Goal: Task Accomplishment & Management: Manage account settings

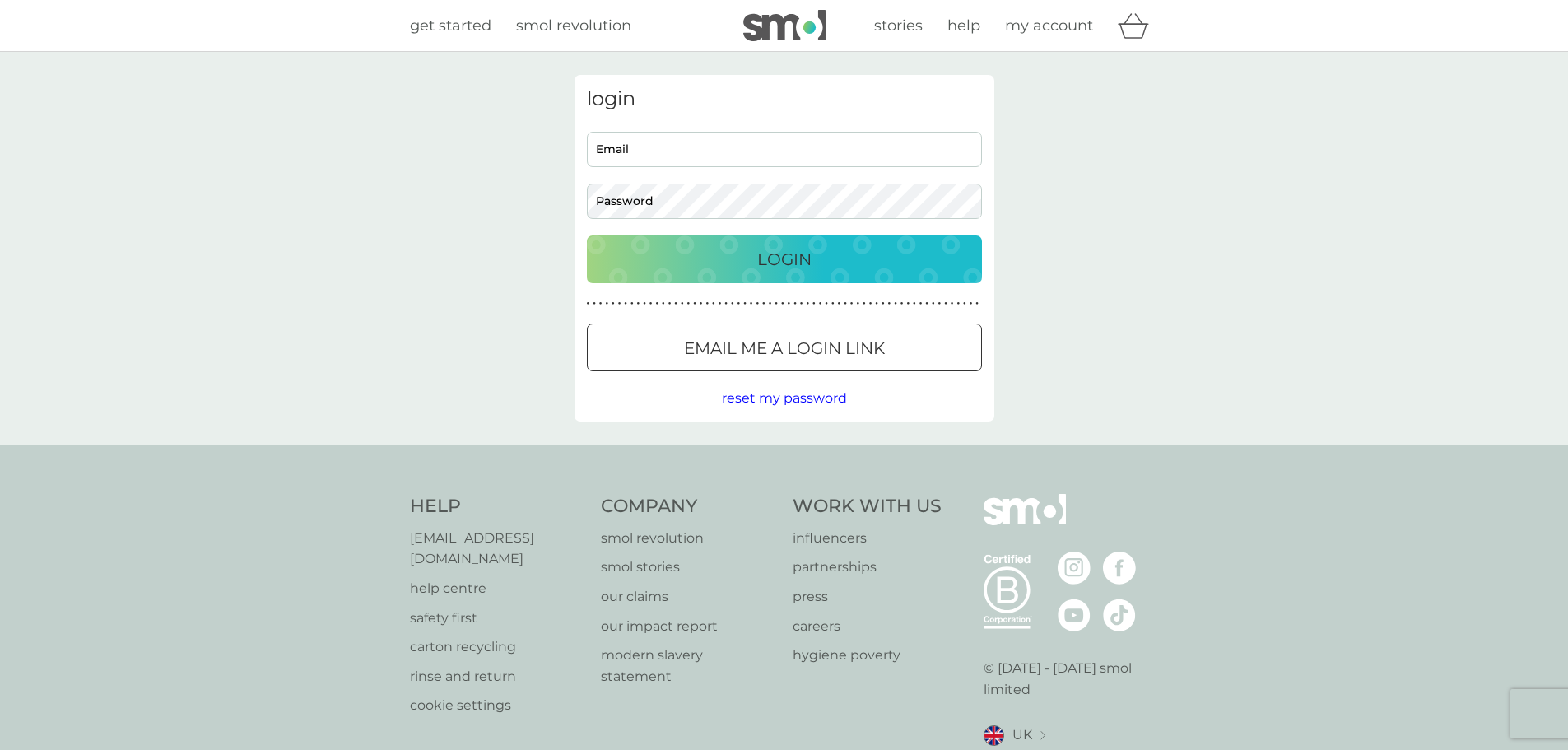
type input "jcgilkes@gmail.com"
click at [643, 264] on div "Login" at bounding box center [784, 259] width 362 height 26
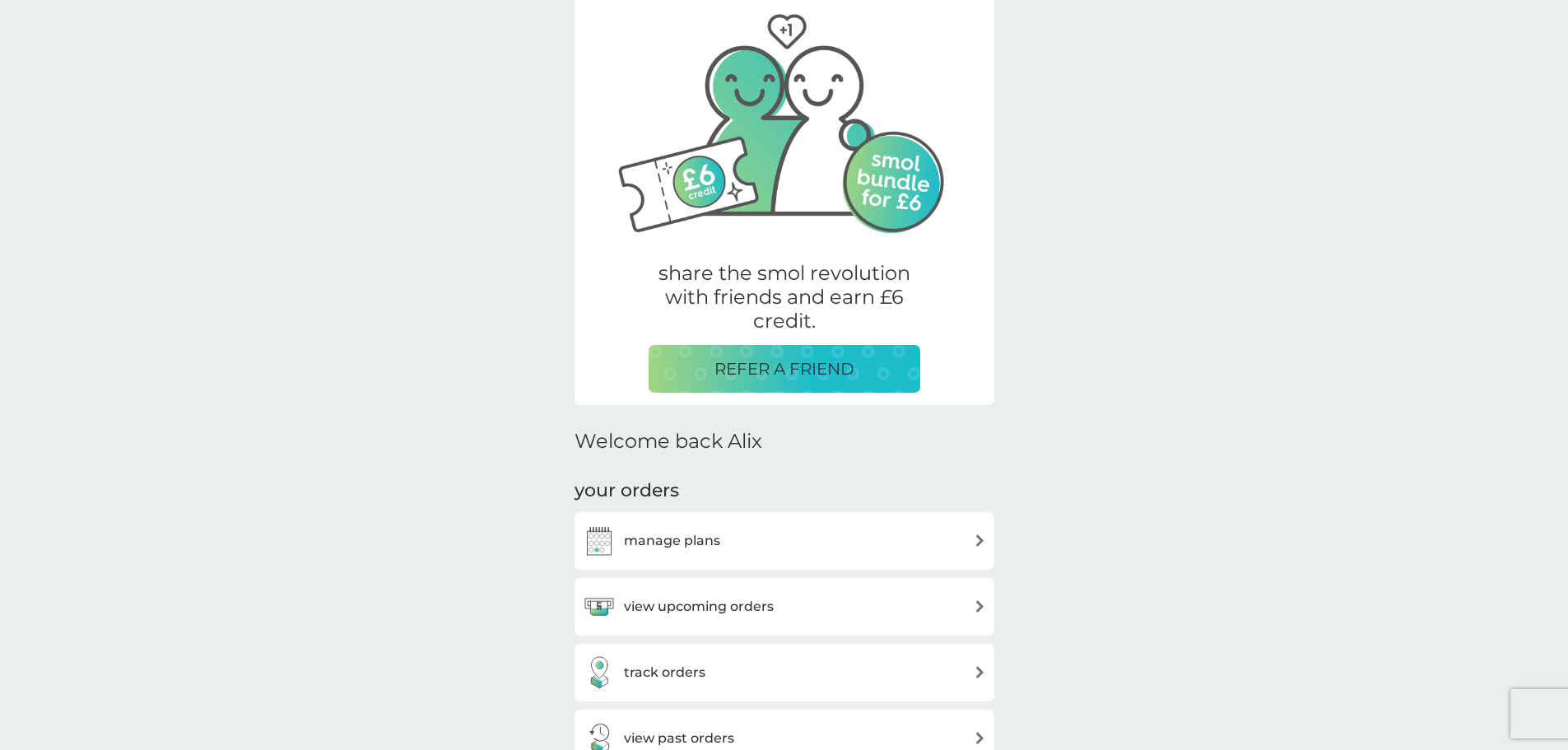
scroll to position [329, 0]
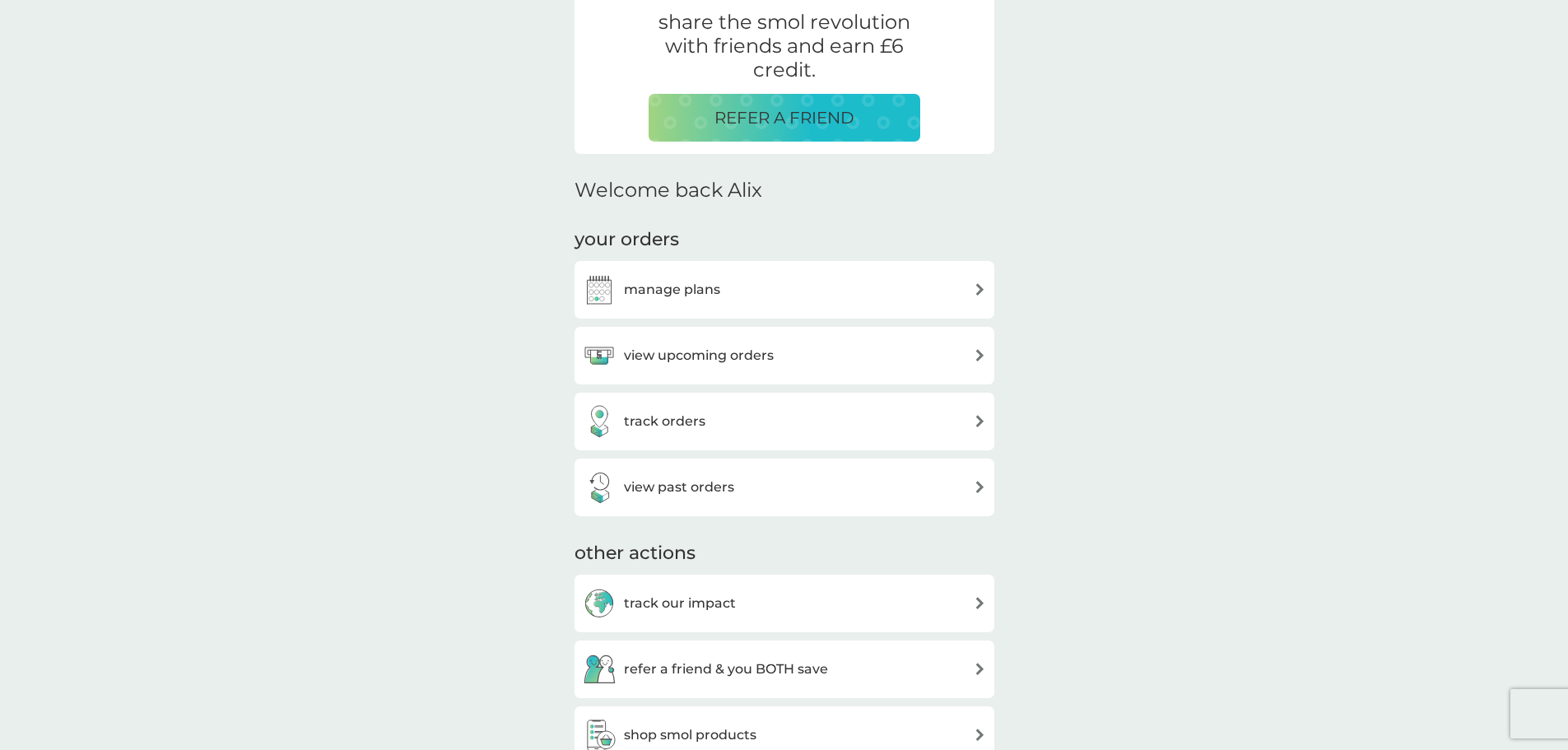
click at [633, 295] on h3 "manage plans" at bounding box center [672, 290] width 96 height 22
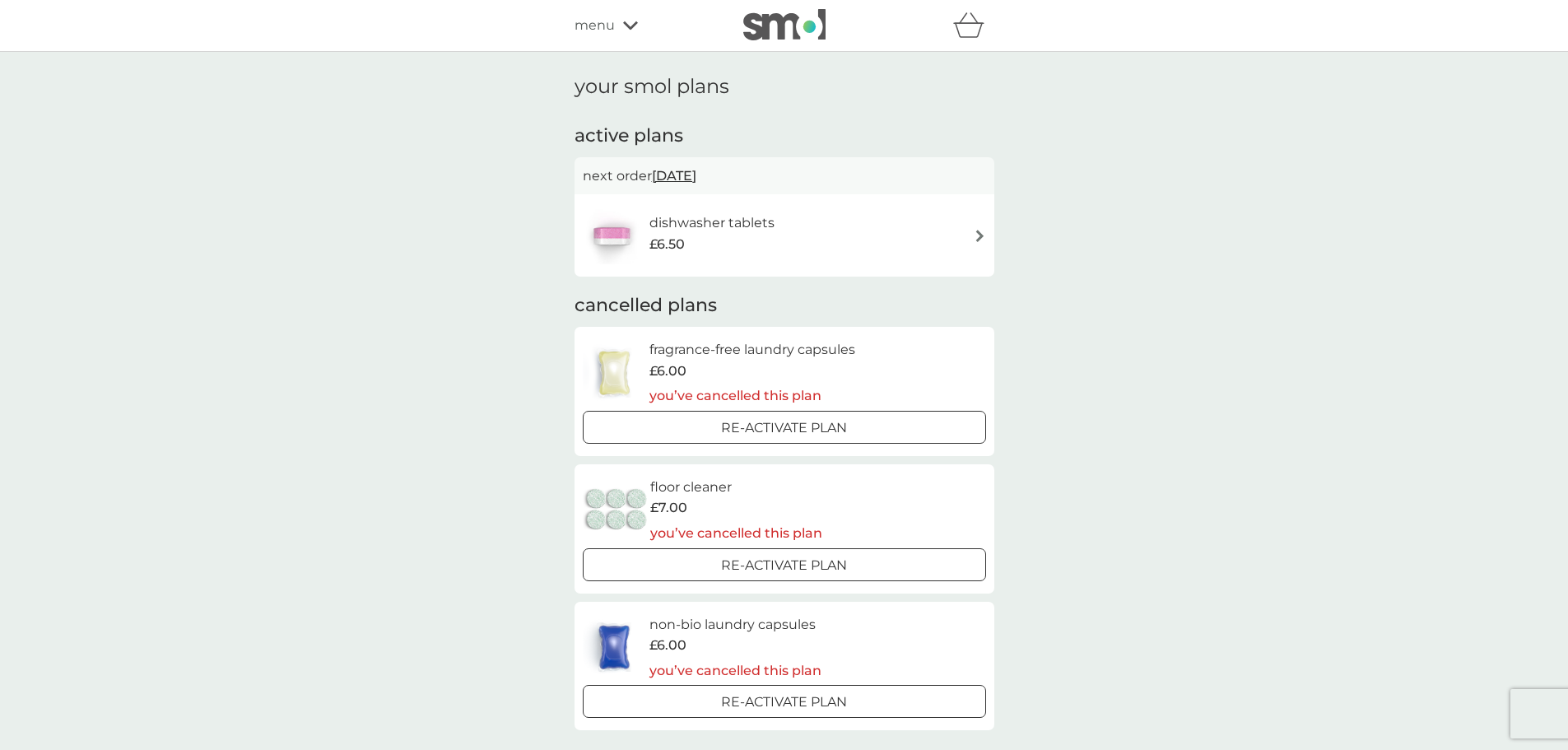
click at [951, 225] on div "dishwasher tablets £6.50" at bounding box center [784, 235] width 403 height 58
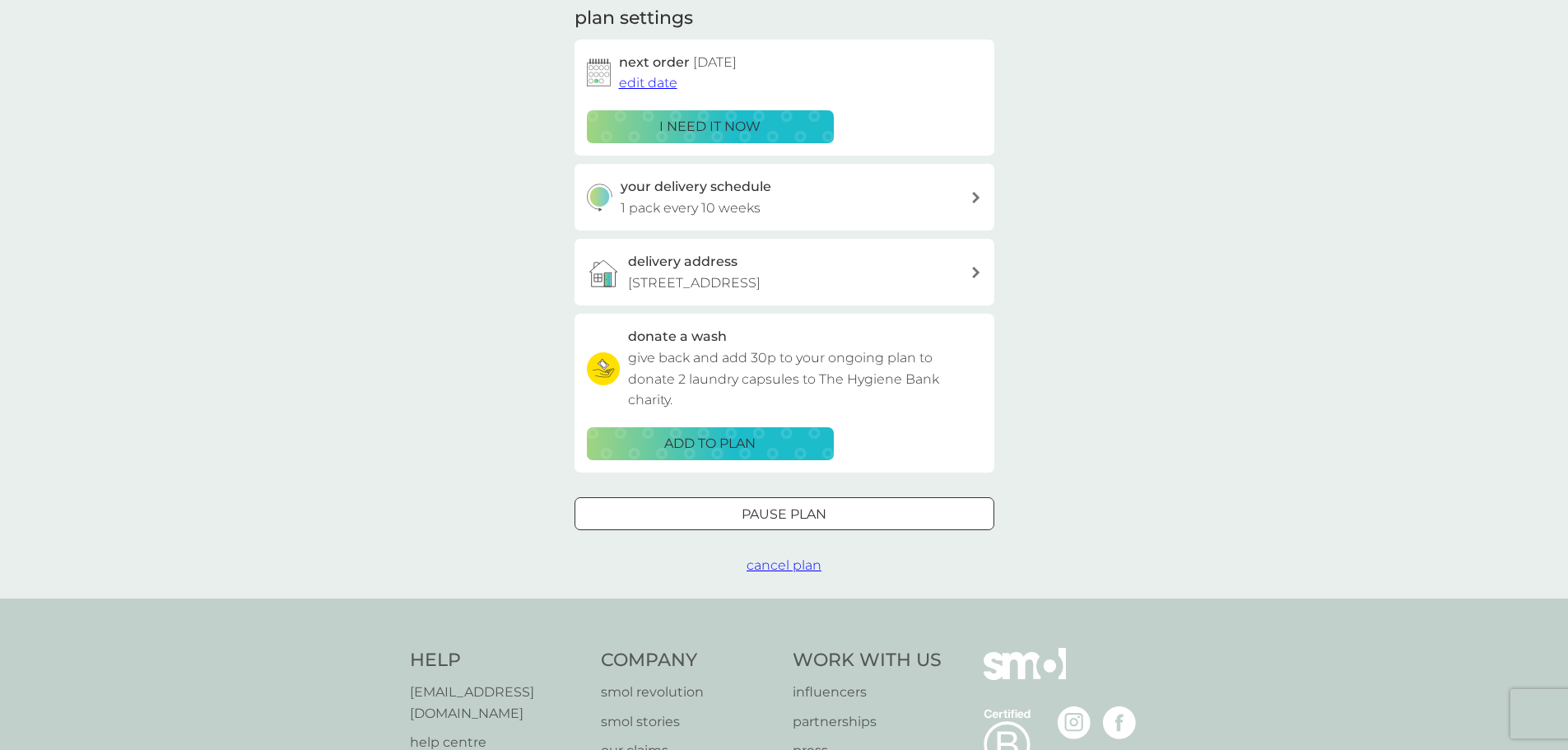
scroll to position [247, 0]
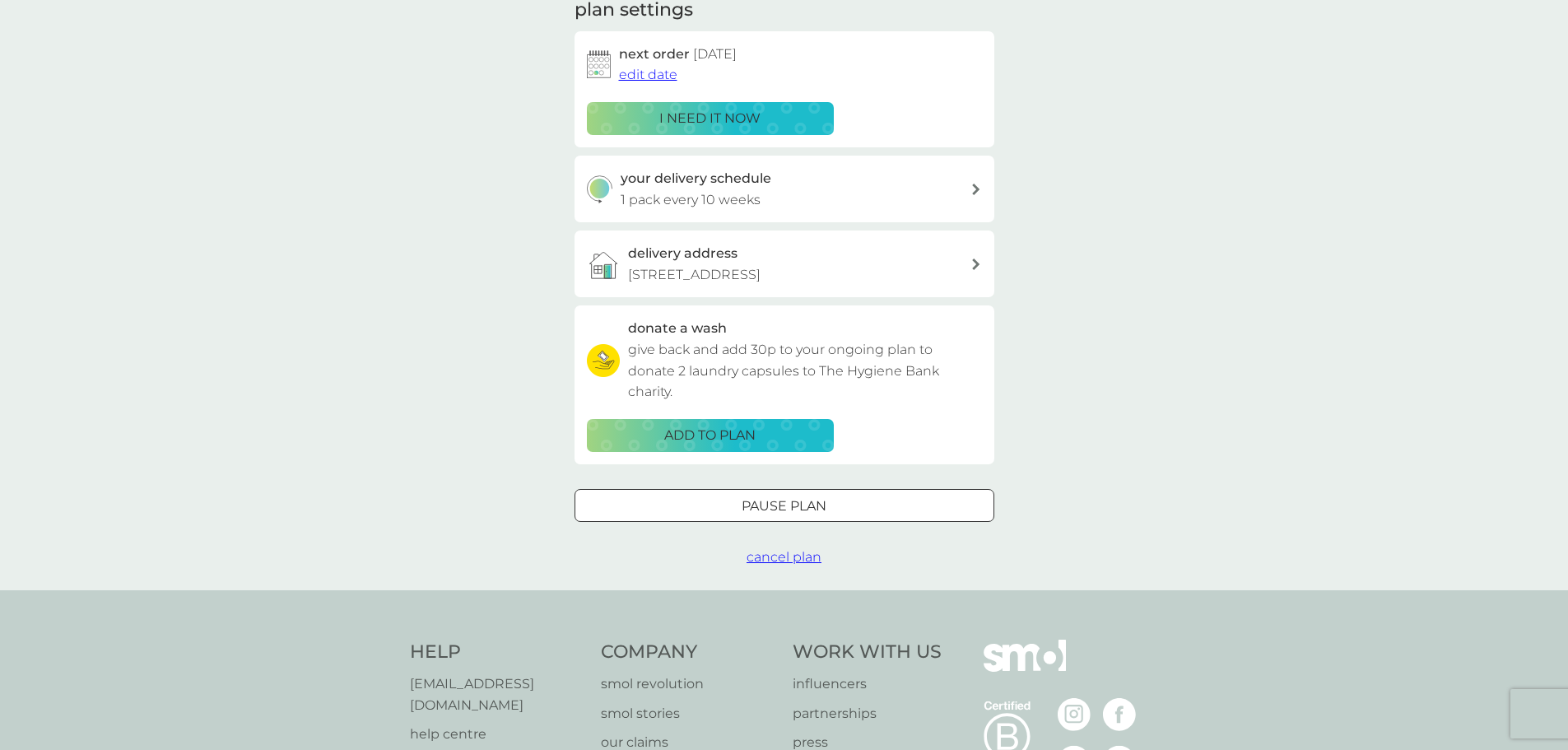
click at [757, 508] on div at bounding box center [784, 506] width 59 height 17
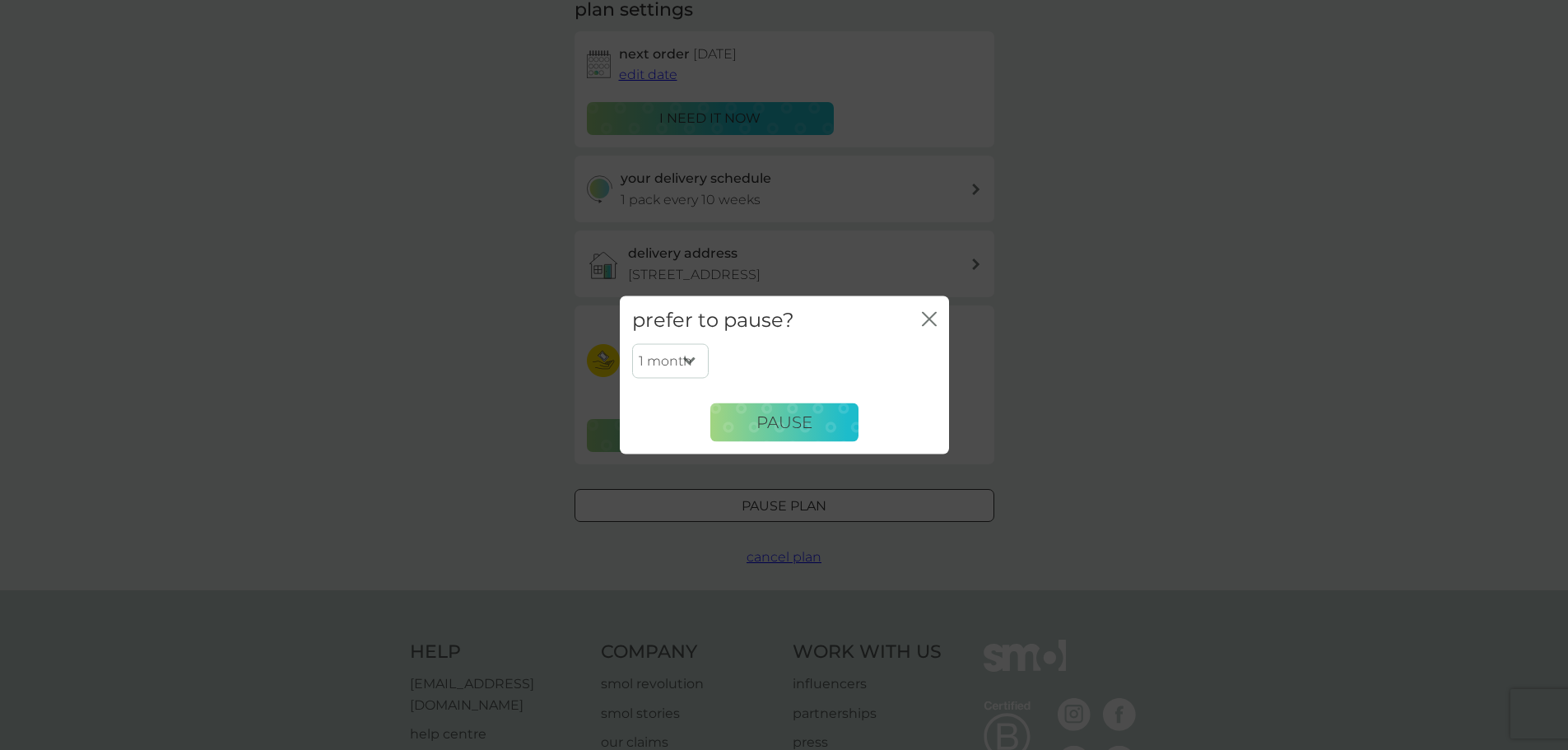
click at [685, 347] on select "1 month 2 months 3 months 4 months 5 months 6 months" at bounding box center [670, 361] width 76 height 35
select select "6"
click at [632, 344] on select "1 month 2 months 3 months 4 months 5 months 6 months" at bounding box center [670, 361] width 76 height 35
click at [802, 422] on span "Pause" at bounding box center [784, 422] width 56 height 20
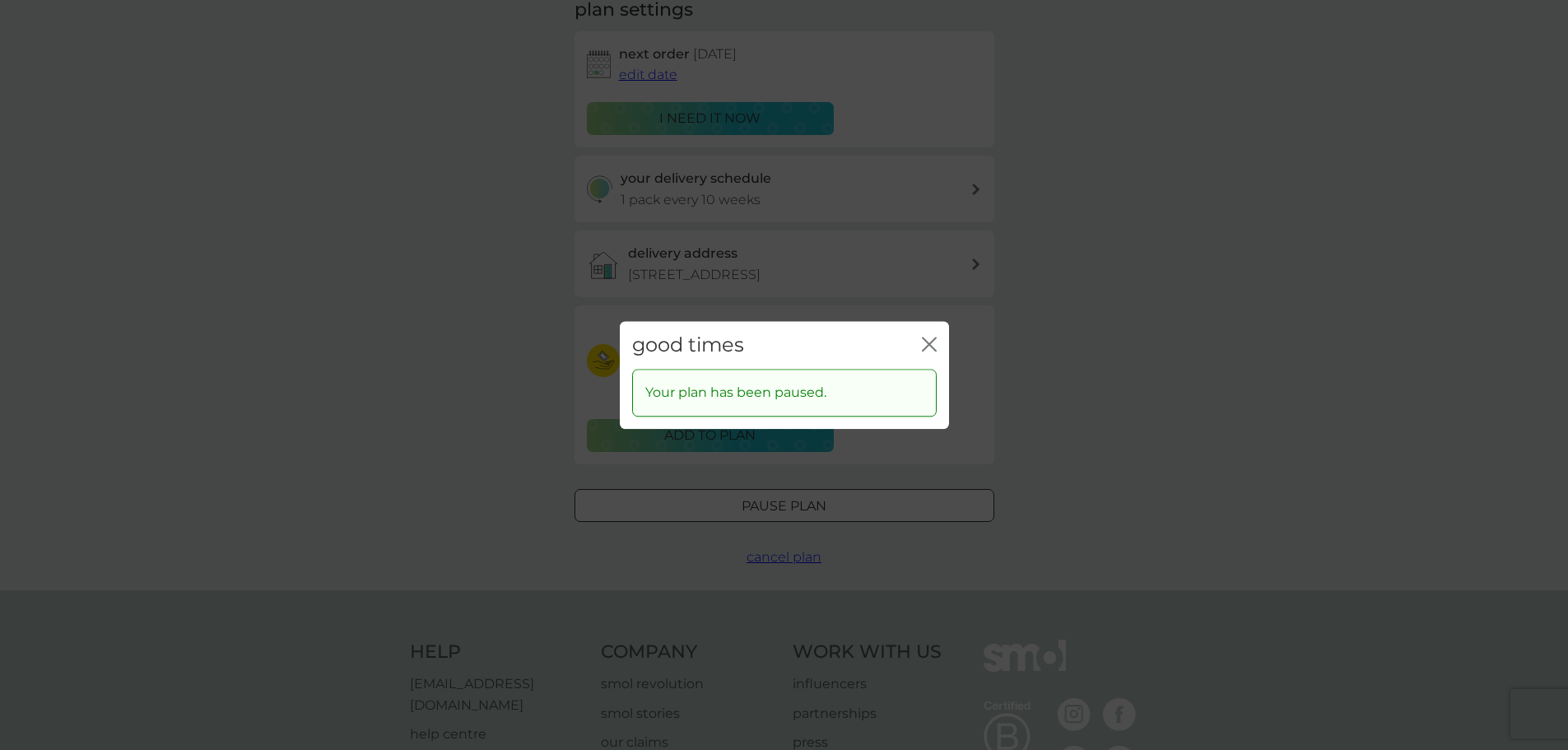
click at [935, 349] on icon "close" at bounding box center [932, 344] width 7 height 13
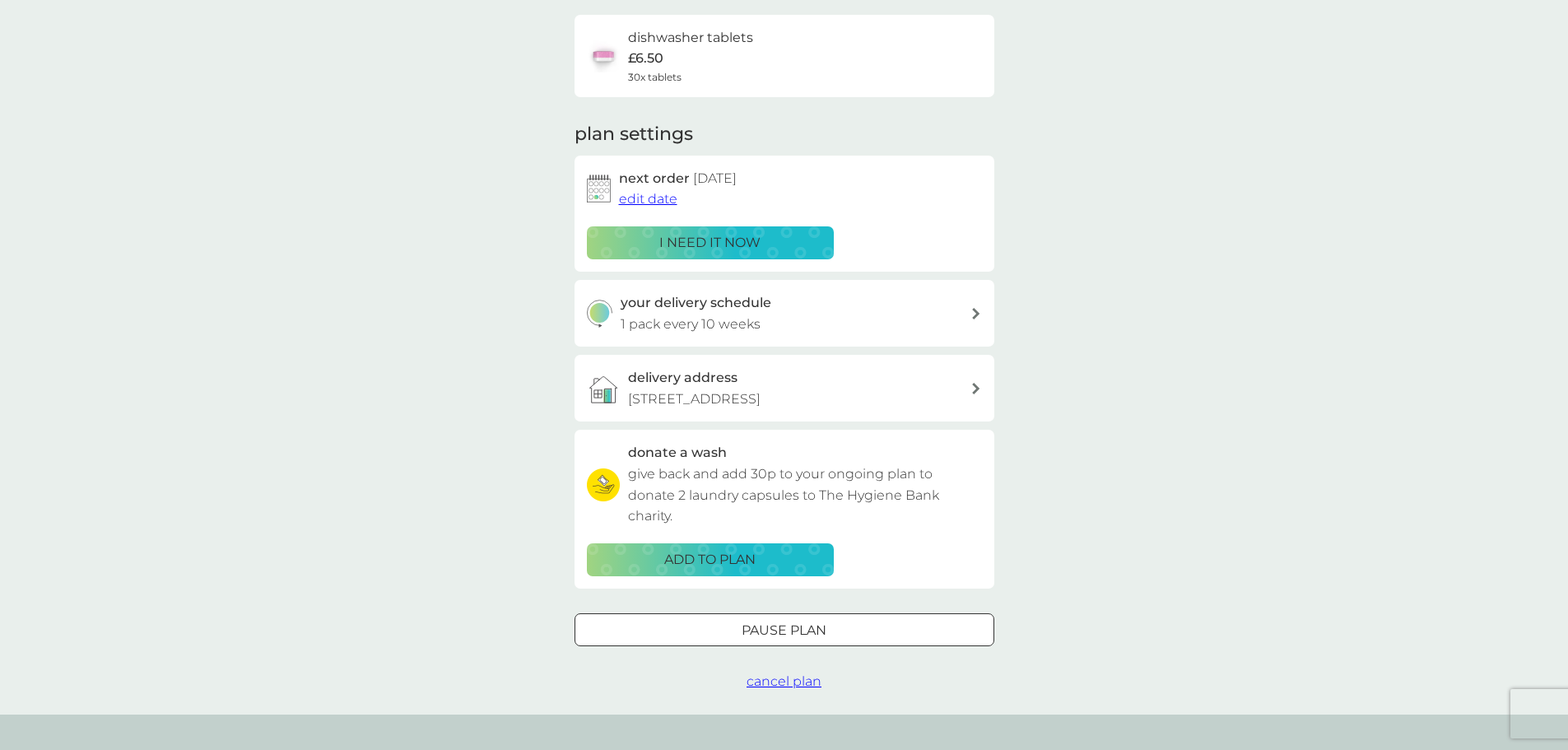
scroll to position [0, 0]
